Goal: Navigation & Orientation: Go to known website

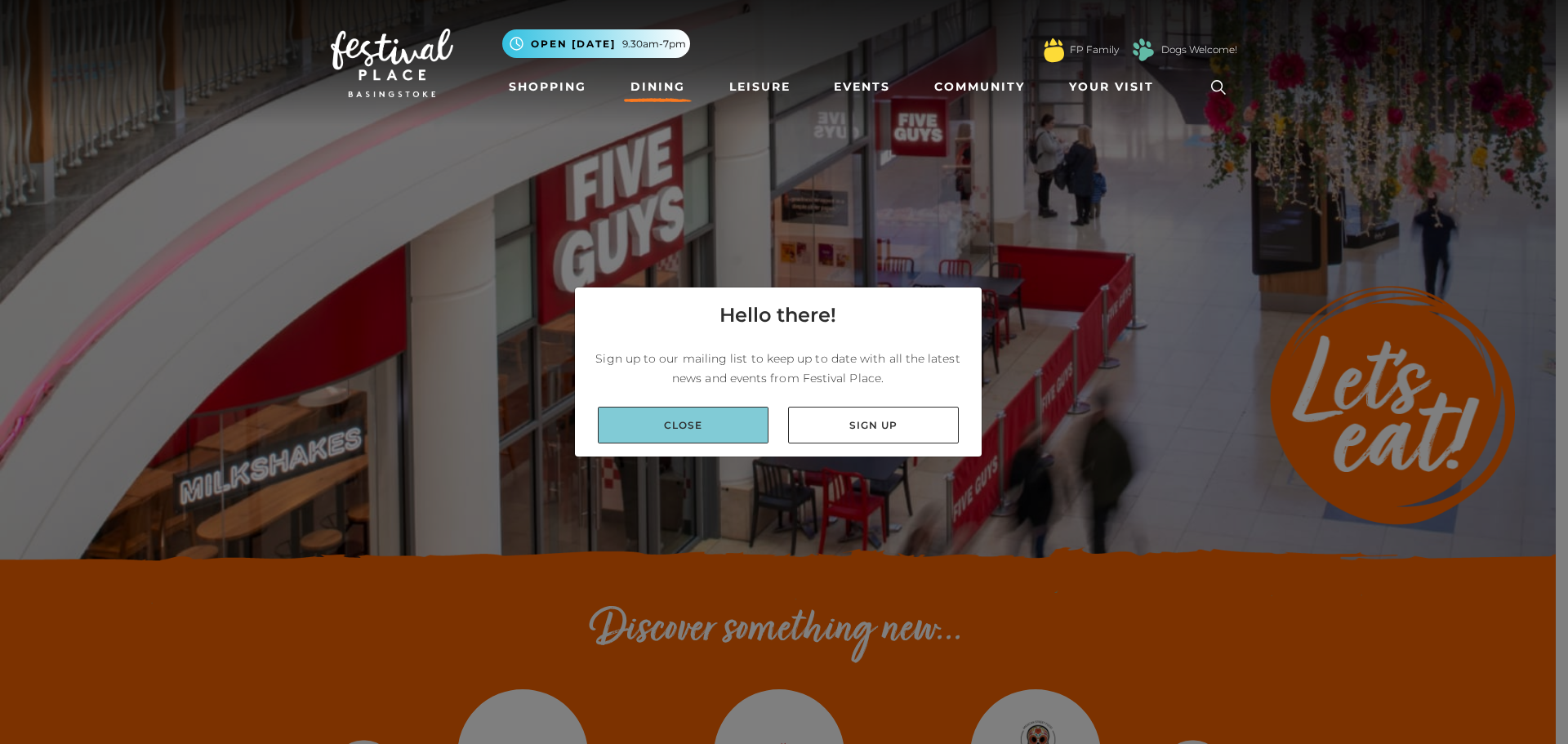
click at [687, 440] on link "Close" at bounding box center [682, 424] width 171 height 37
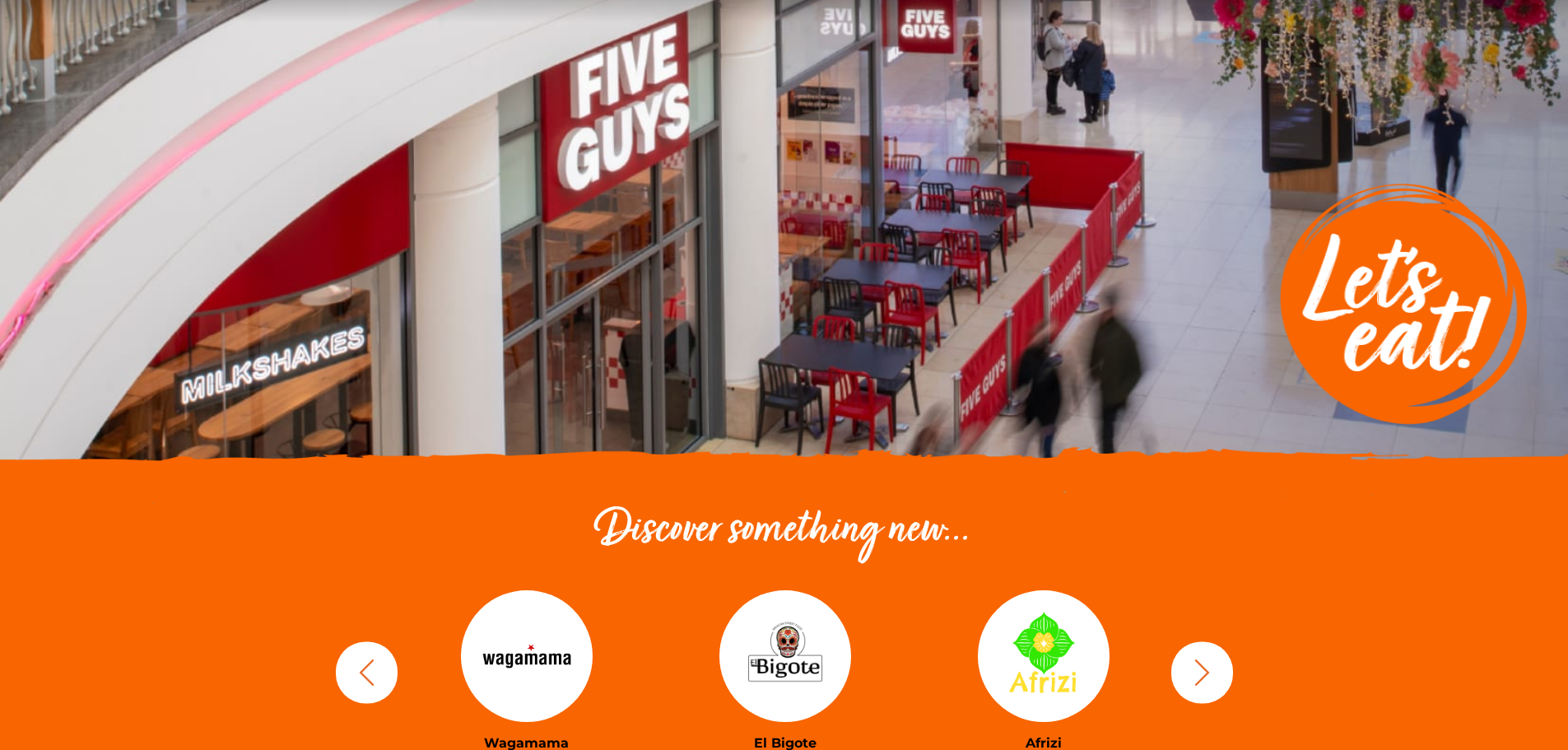
scroll to position [247, 0]
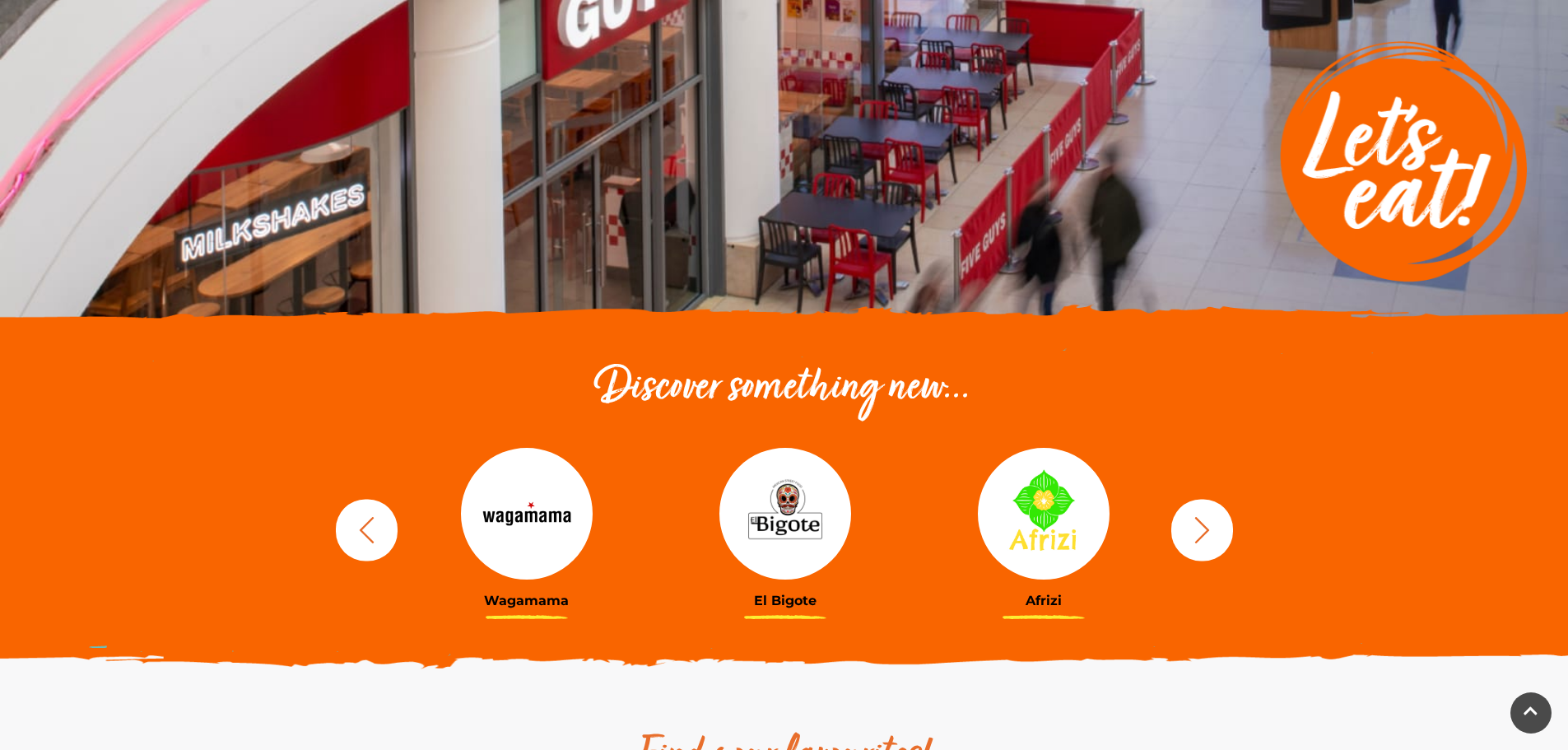
click at [1202, 528] on icon "button" at bounding box center [1202, 530] width 31 height 31
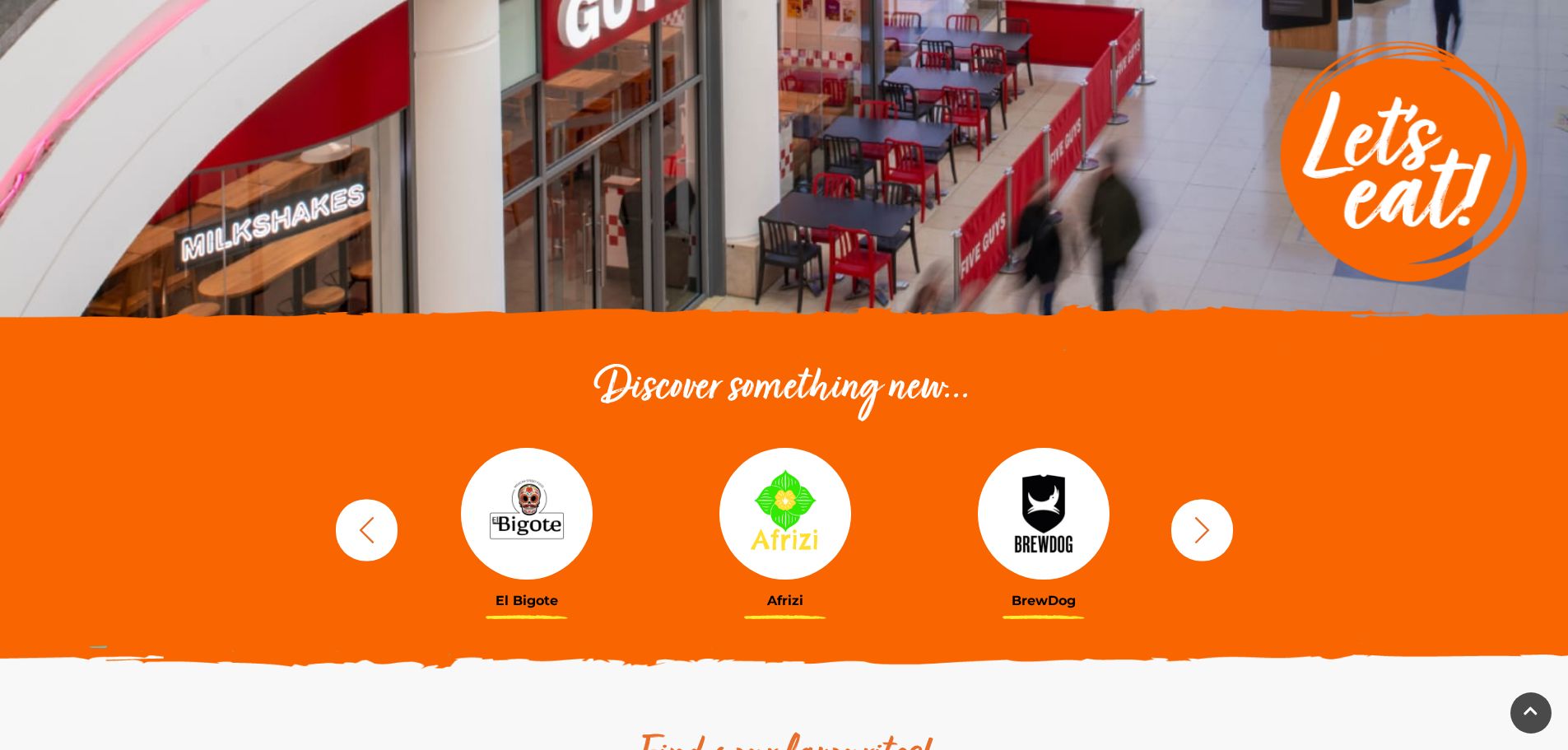
click at [1197, 528] on icon "button" at bounding box center [1202, 530] width 31 height 31
click at [1196, 528] on icon "button" at bounding box center [1202, 530] width 31 height 31
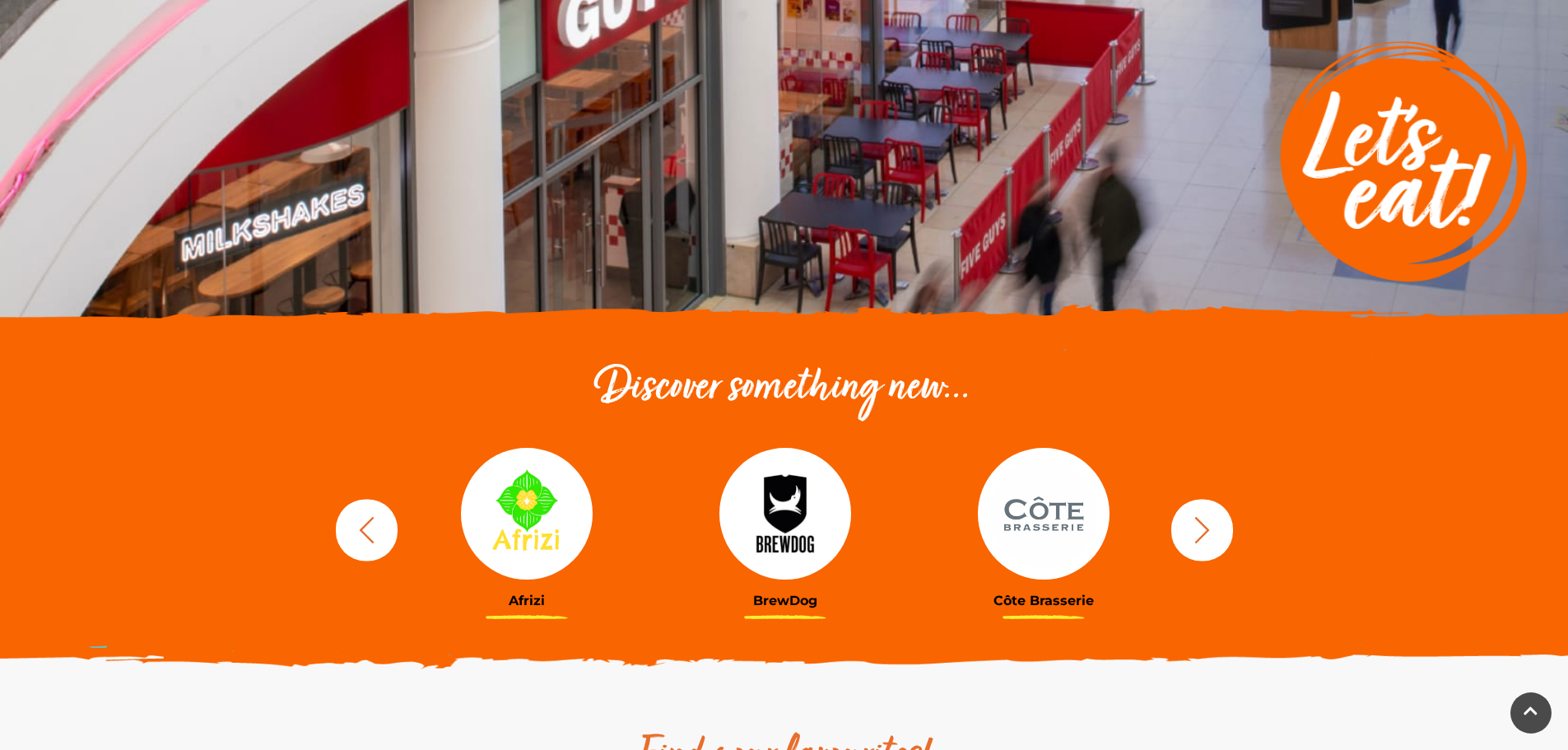
click at [1196, 528] on icon "button" at bounding box center [1202, 530] width 31 height 31
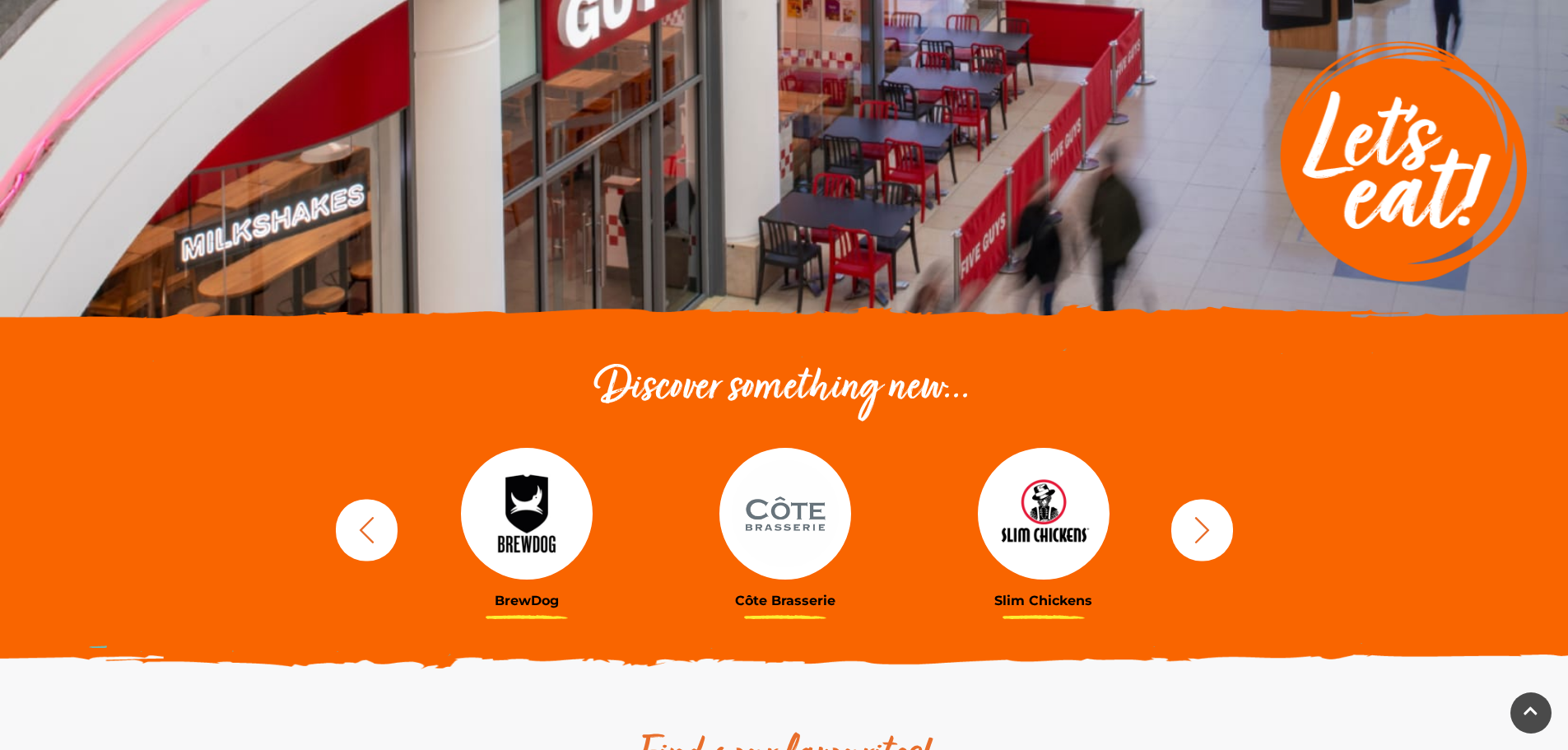
click at [1196, 528] on icon "button" at bounding box center [1202, 530] width 31 height 31
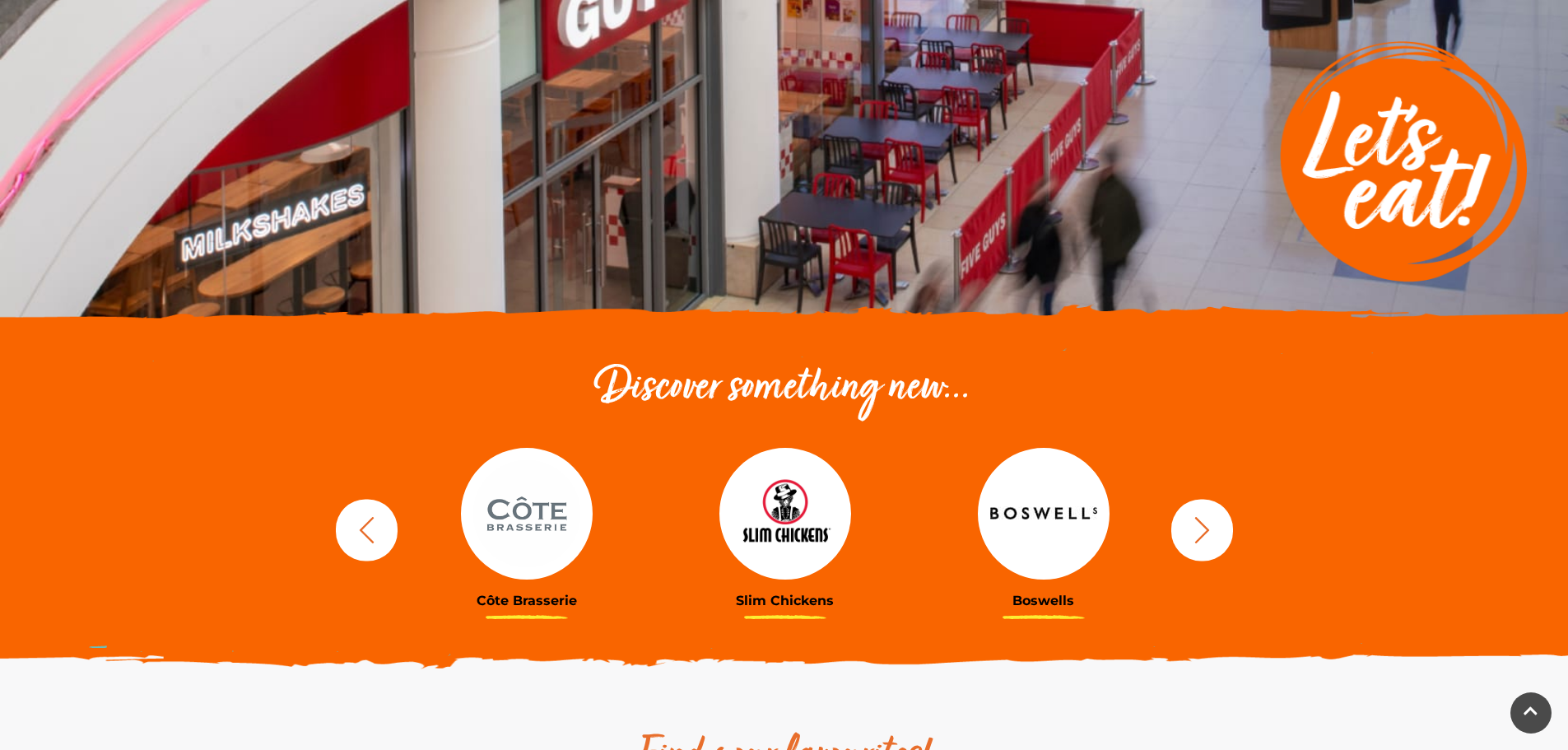
click at [1196, 528] on icon "button" at bounding box center [1202, 530] width 31 height 31
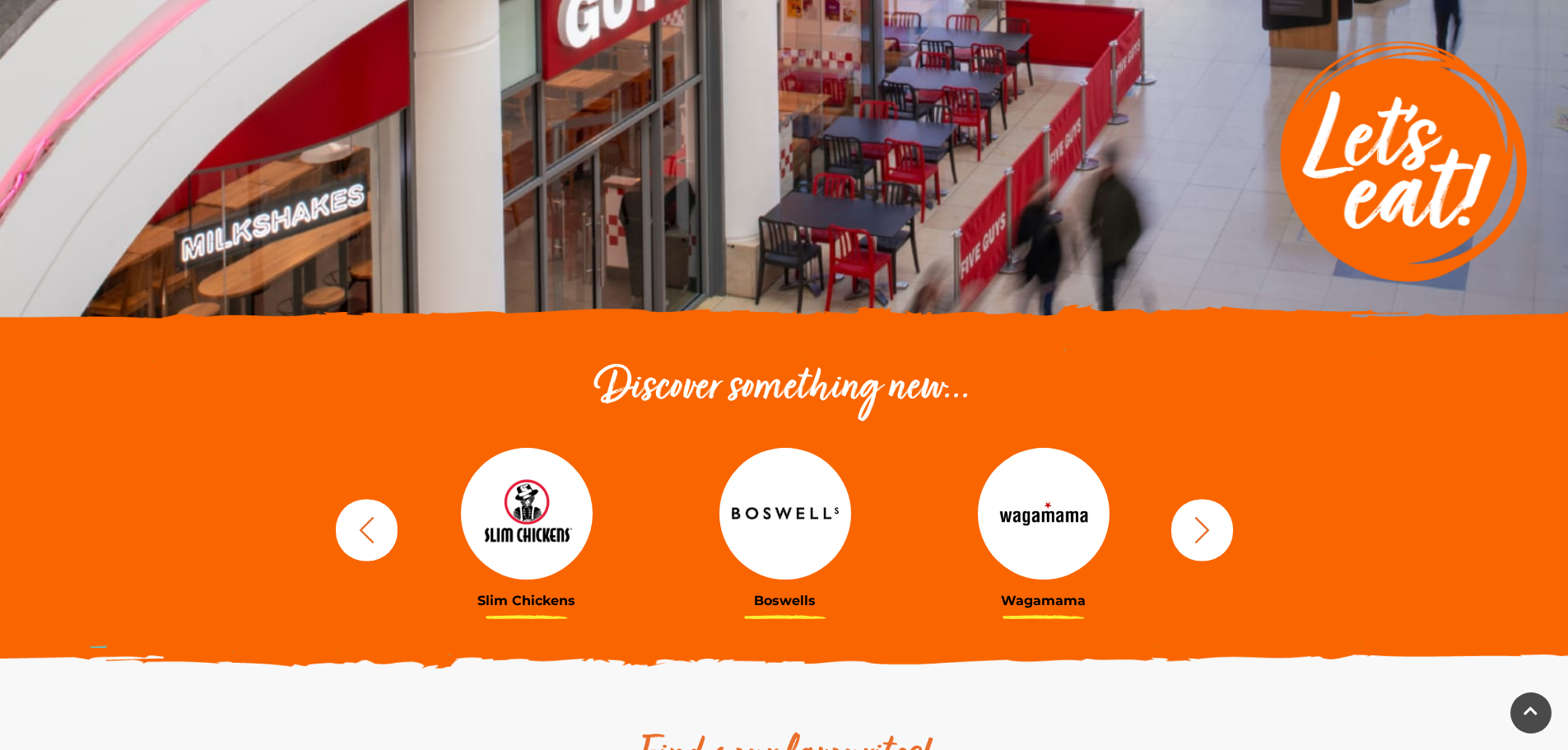
click at [1196, 528] on icon "button" at bounding box center [1202, 530] width 31 height 31
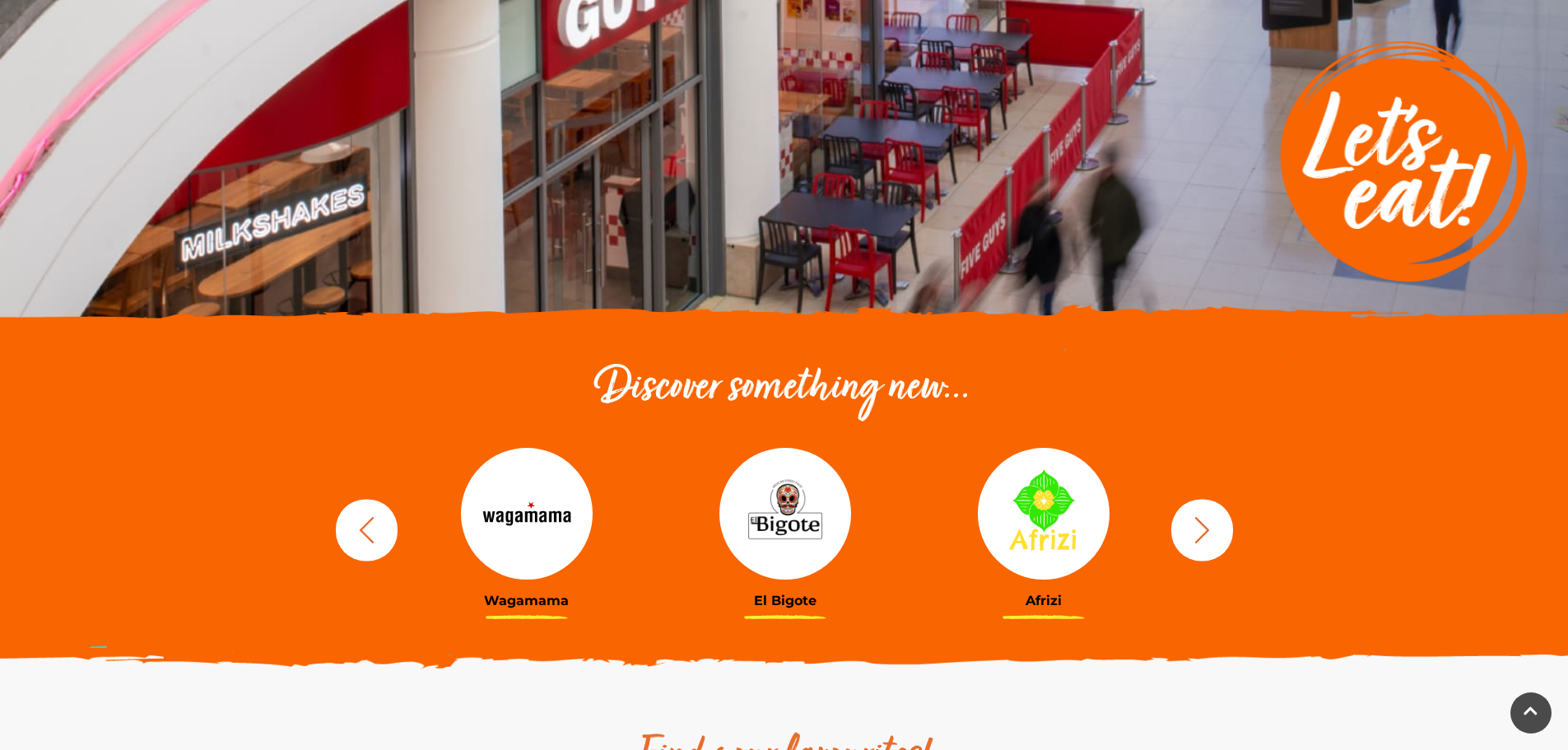
click at [1196, 528] on icon "button" at bounding box center [1202, 530] width 31 height 31
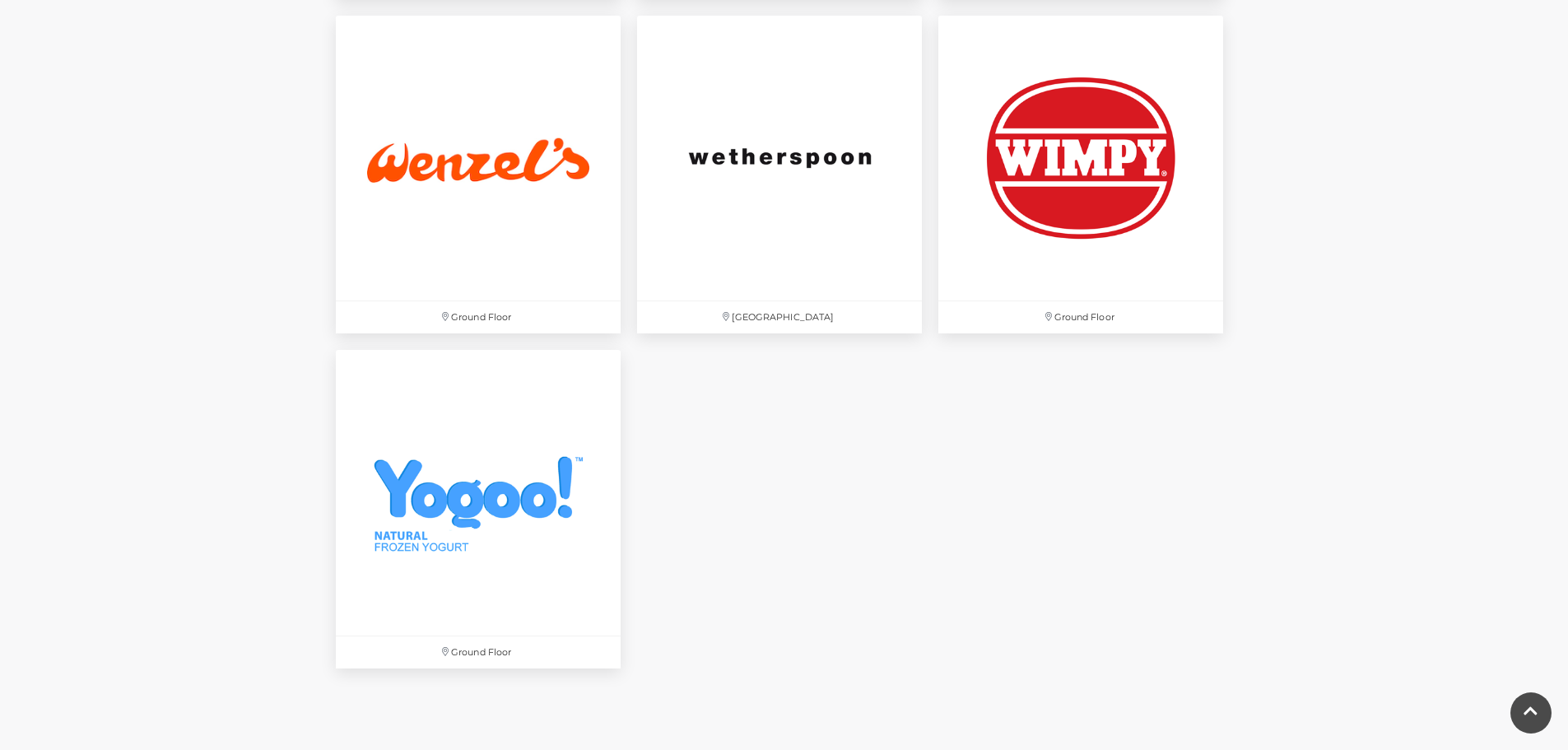
scroll to position [5431, 0]
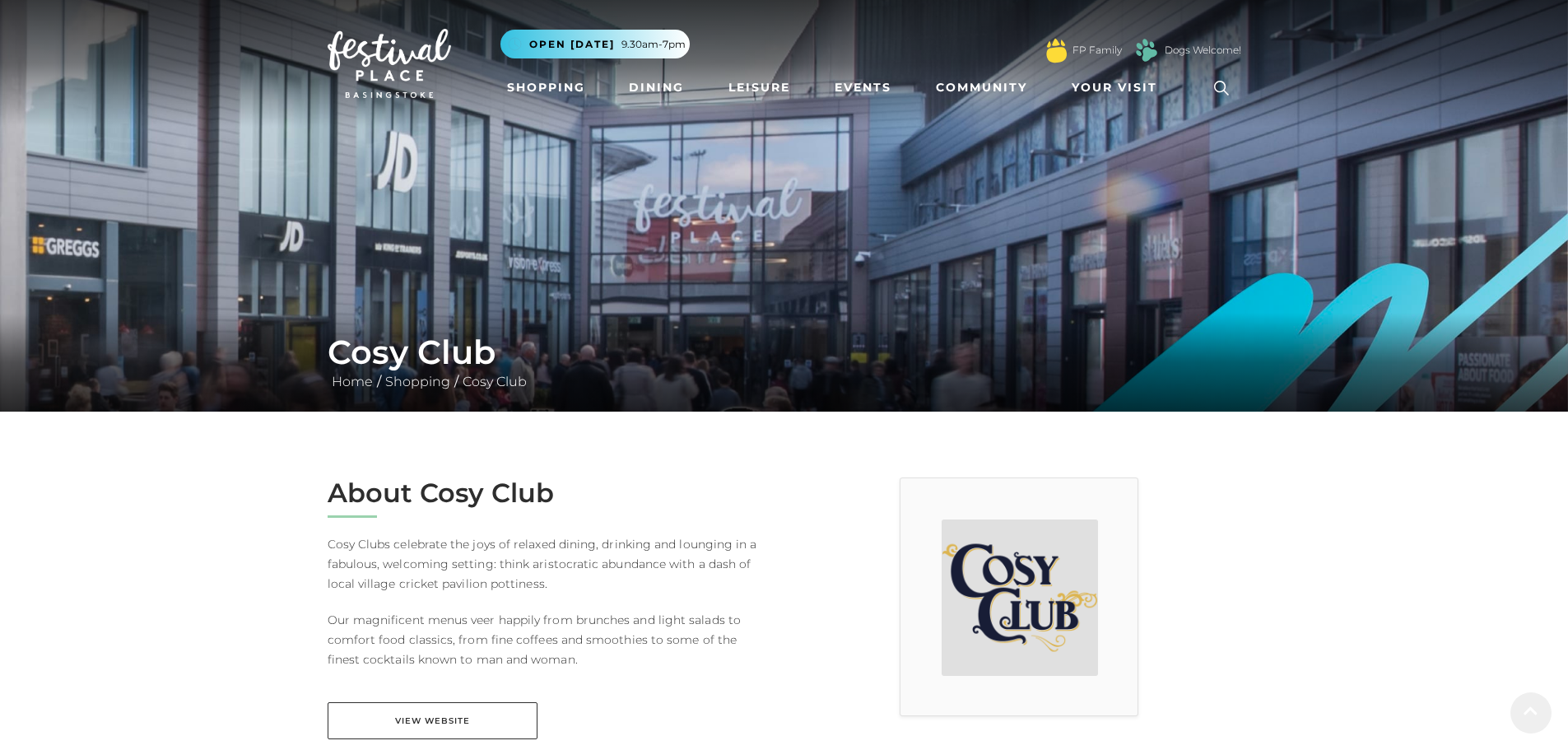
scroll to position [494, 0]
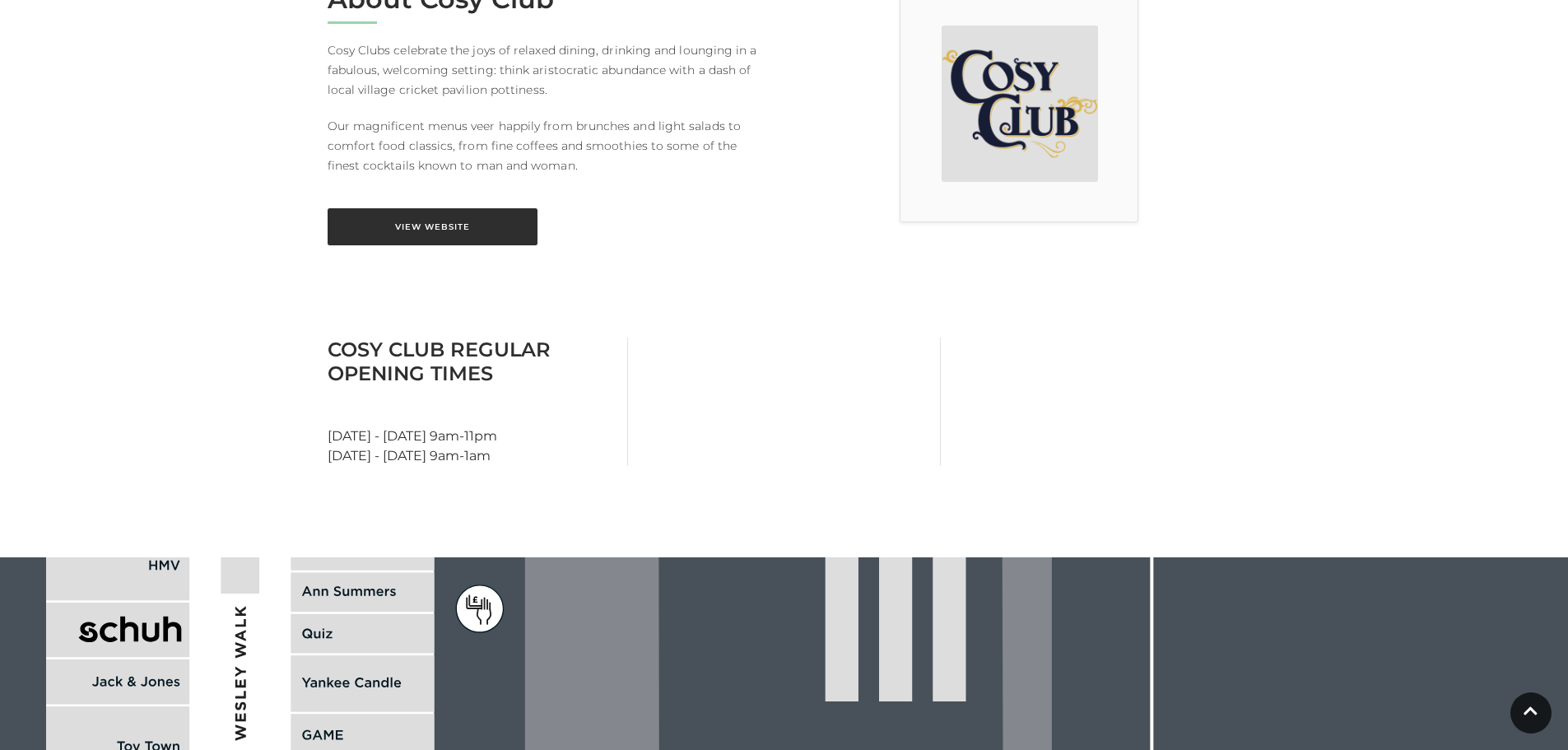
click at [478, 218] on link "View Website" at bounding box center [432, 227] width 210 height 37
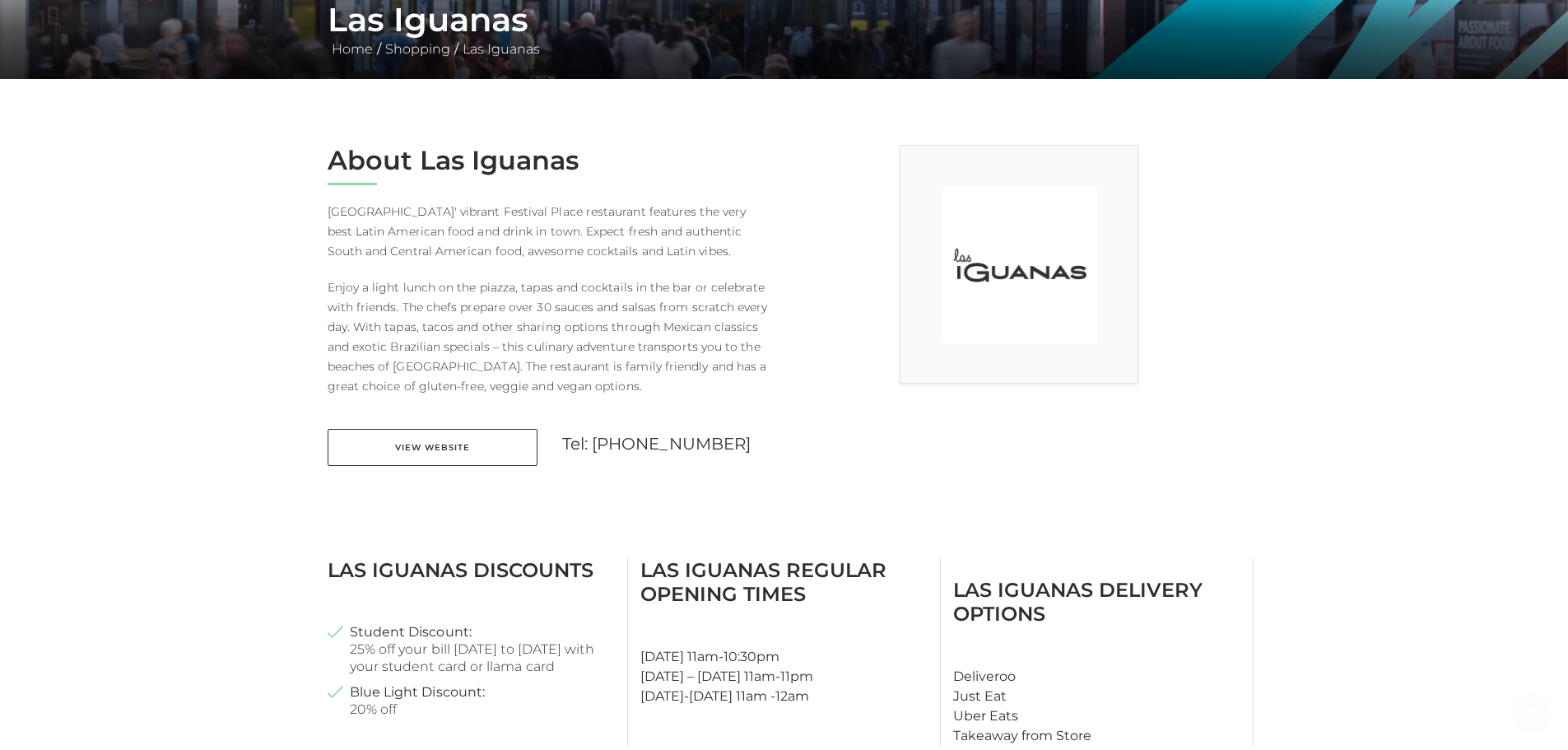
scroll to position [494, 0]
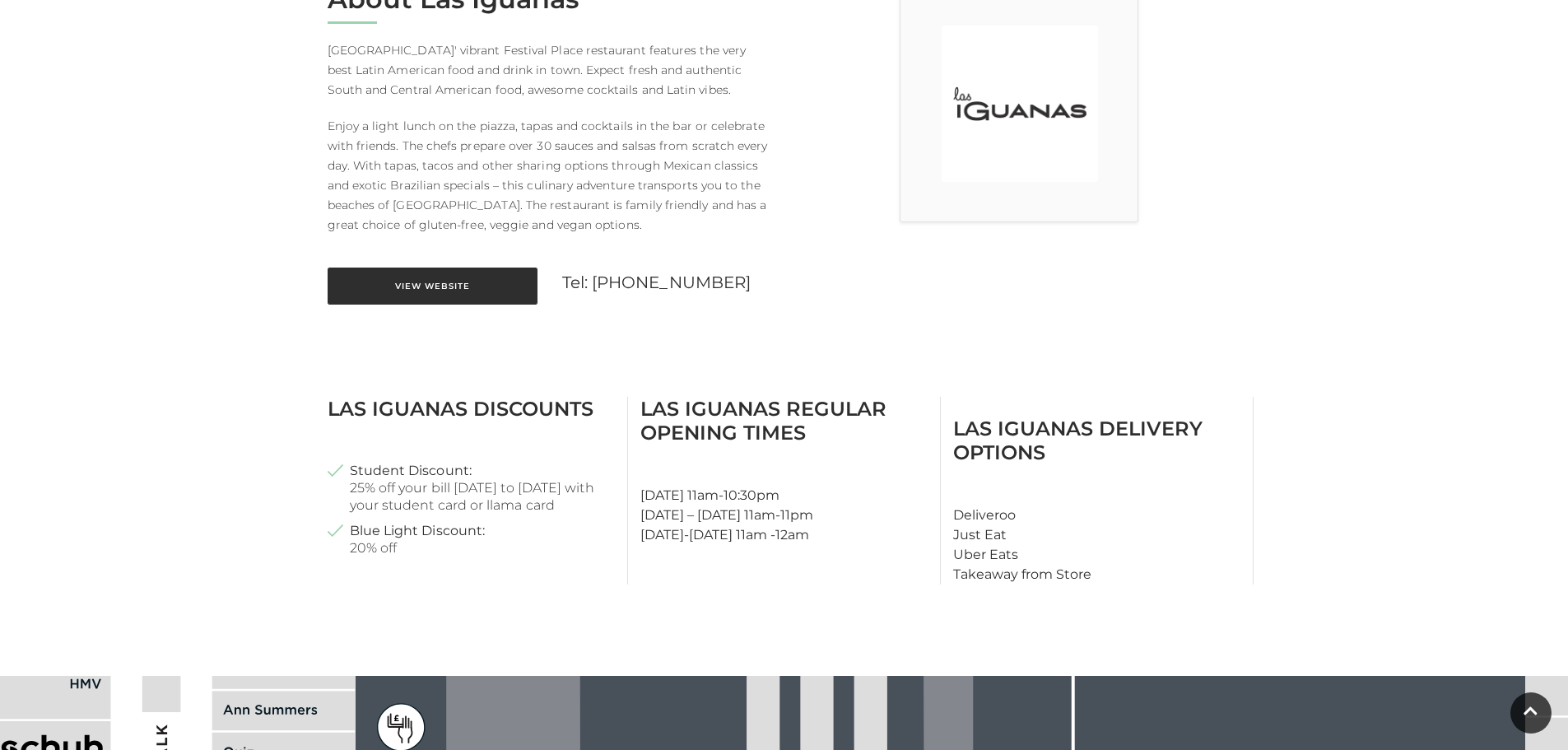
click at [429, 273] on link "View Website" at bounding box center [432, 285] width 210 height 37
